Goal: Use online tool/utility: Use online tool/utility

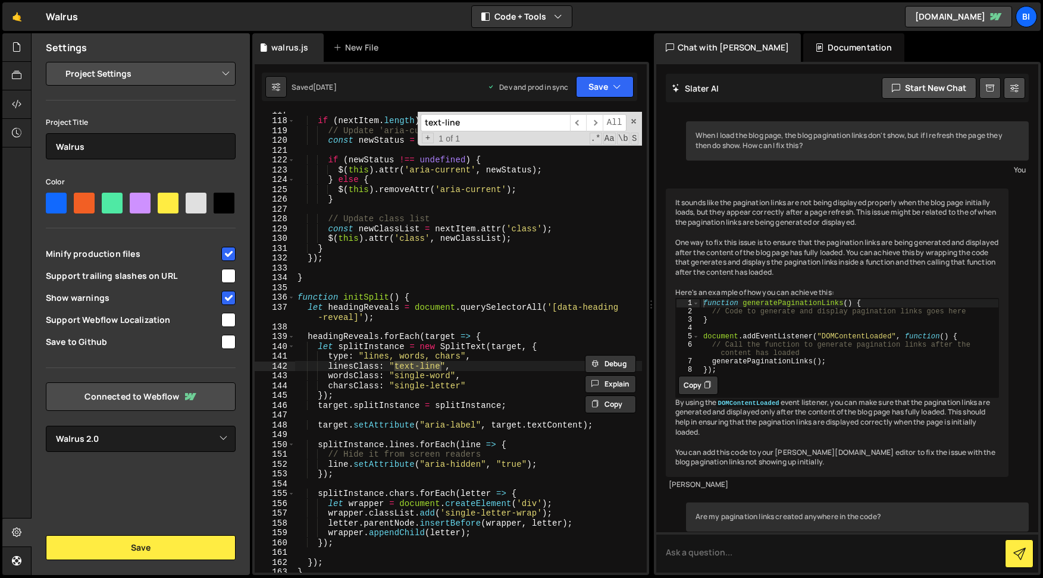
select select "6864f039b26f4afedada6bc5"
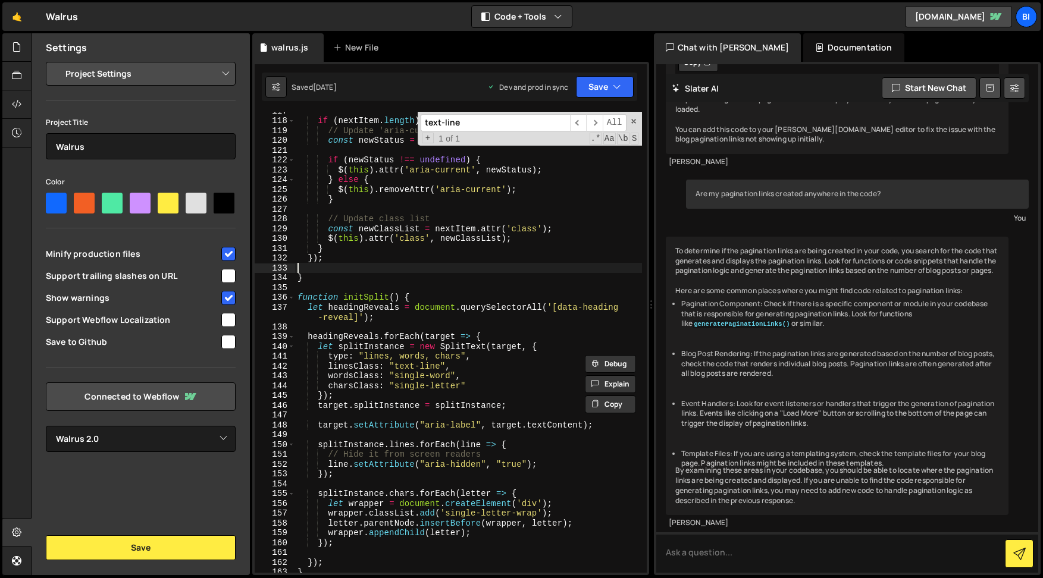
click at [356, 263] on div "if ( nextItem . length ) { // Update 'aria-current' attribute const newStatus =…" at bounding box center [468, 346] width 347 height 481
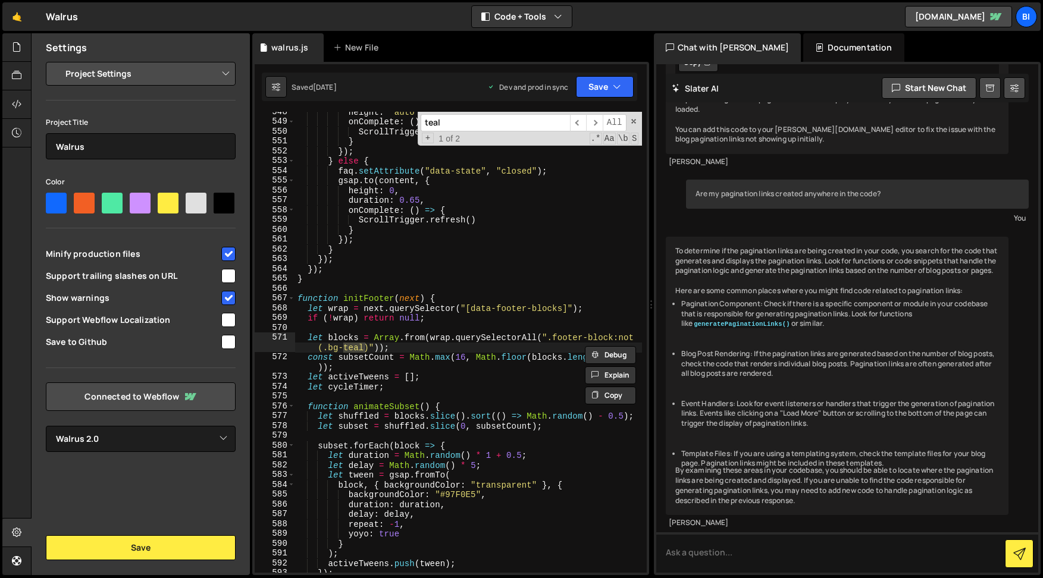
scroll to position [11971, 0]
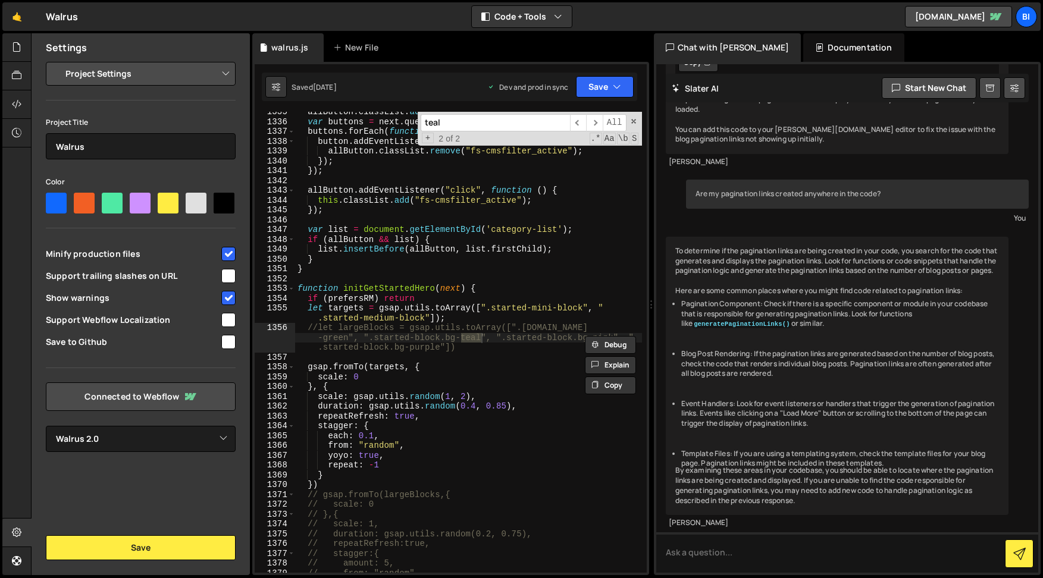
click at [388, 105] on div "1335 1336 1337 1338 1339 1340 1341 1342 1343 1344 1345 1346 1347 1348 1349 1350…" at bounding box center [450, 318] width 397 height 513
click at [467, 124] on input "teal" at bounding box center [494, 122] width 149 height 17
drag, startPoint x: 444, startPoint y: 122, endPoint x: 364, endPoint y: 121, distance: 79.7
click at [364, 121] on div "allButton . classList . add ( "fs-cmsfilter_active" ) ; var buttons = next . qu…" at bounding box center [468, 342] width 347 height 461
paste input "data-icon-size"
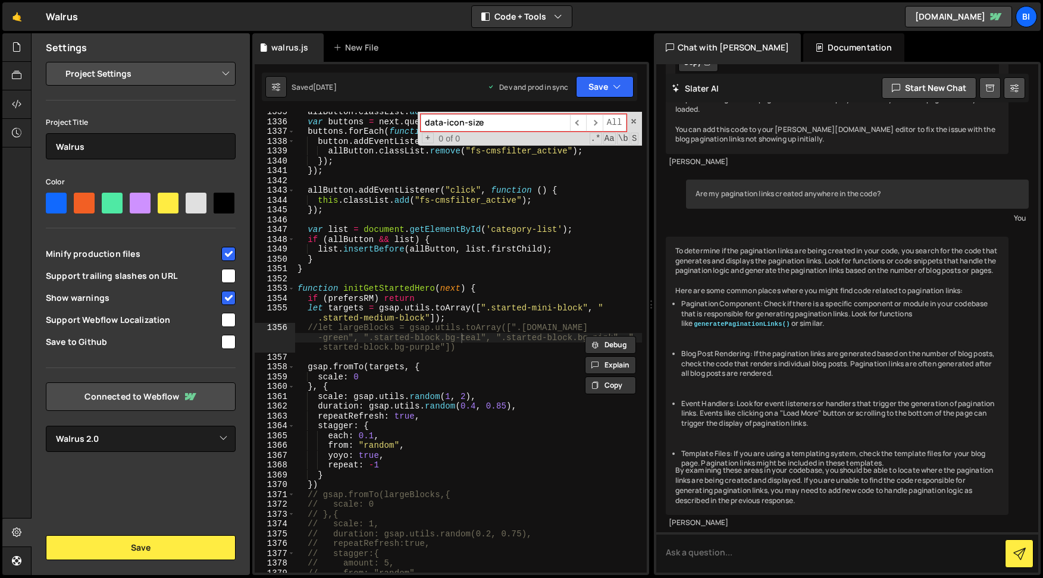
drag, startPoint x: 448, startPoint y: 122, endPoint x: 348, endPoint y: 121, distance: 99.9
click at [348, 121] on div "allButton . classList . add ( "fs-cmsfilter_active" ) ; var buttons = next . qu…" at bounding box center [468, 342] width 347 height 461
drag, startPoint x: 481, startPoint y: 124, endPoint x: 475, endPoint y: 120, distance: 6.9
click at [483, 125] on input "icon-size" at bounding box center [494, 122] width 149 height 17
type input "icon-size"
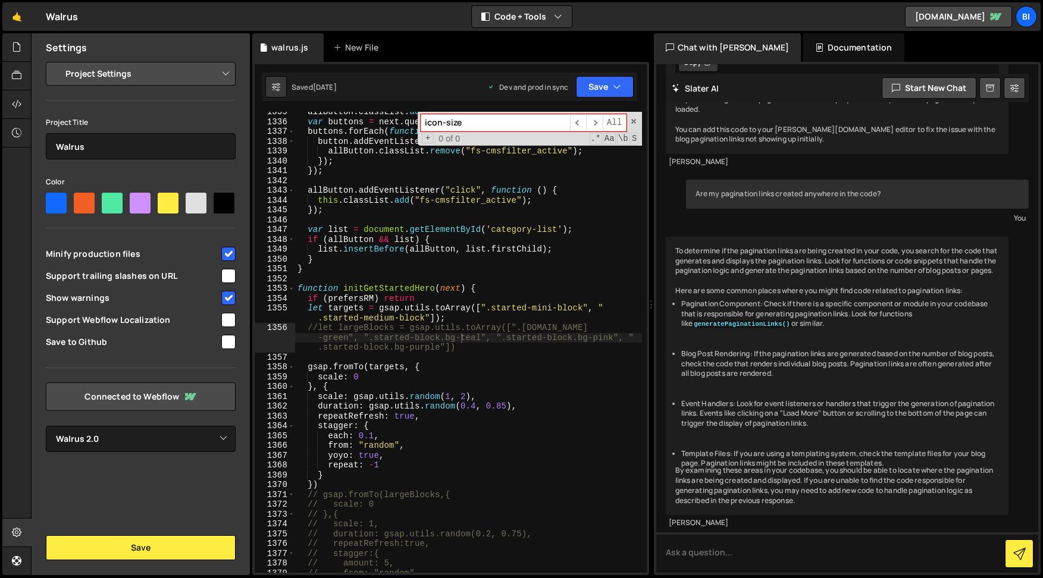
type textarea "});"
click at [419, 206] on div "allButton . classList . add ( "fs-cmsfilter_active" ) ; var buttons = next . qu…" at bounding box center [468, 347] width 347 height 481
click at [467, 125] on input "icon-size" at bounding box center [494, 122] width 149 height 17
type input "icon"
